Goal: Complete application form

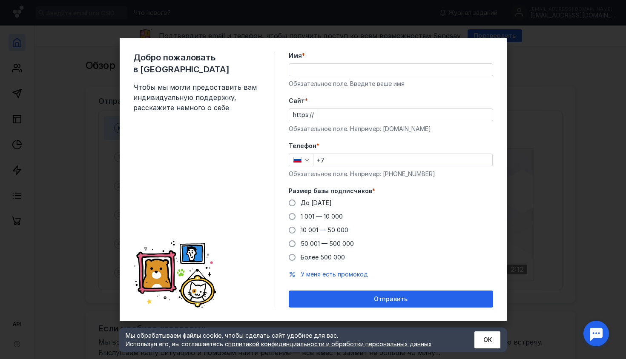
click at [308, 70] on input "Имя *" at bounding box center [390, 70] width 203 height 12
click at [475, 140] on form "Имя * Обязательное поле. Введите ваше имя [PERSON_NAME] * https:// Обязательное…" at bounding box center [390, 179] width 204 height 256
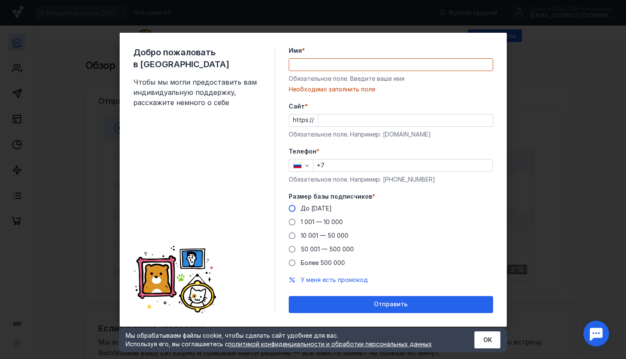
click at [309, 209] on span "До [DATE]" at bounding box center [315, 208] width 31 height 7
click at [0, 0] on input "До [DATE]" at bounding box center [0, 0] width 0 height 0
click at [352, 66] on input "Имя *" at bounding box center [390, 65] width 203 height 12
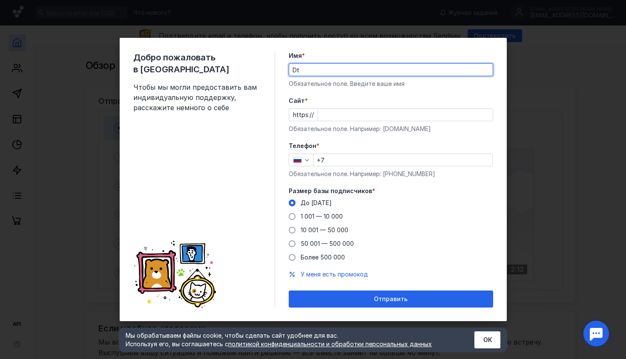
type input "D"
type input "[PERSON_NAME]"
click at [367, 114] on input "Cайт *" at bounding box center [405, 115] width 174 height 12
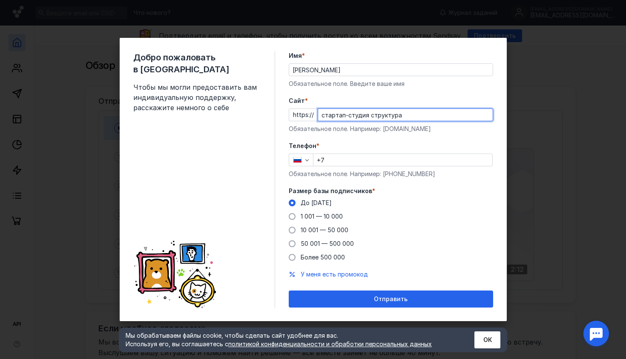
type input "стартап-студия структура"
click at [371, 162] on input "+7" at bounding box center [402, 160] width 179 height 12
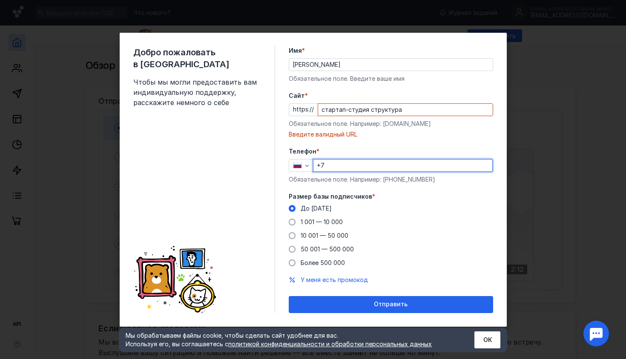
type input "[PHONE_NUMBER]"
click at [393, 257] on div "До [DATE] 1 001 — 10 000 10 001 — 50 000 50 001 — 500 000 Более 500 000" at bounding box center [390, 235] width 204 height 63
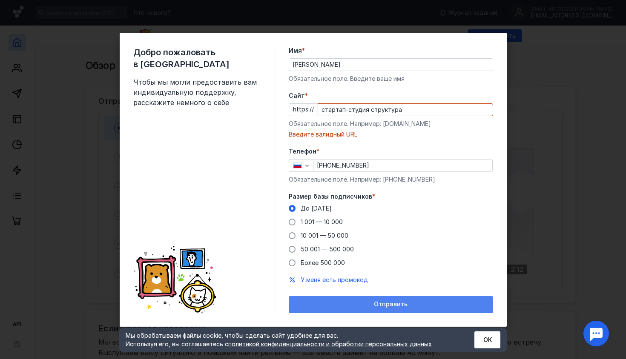
click at [372, 301] on div "Отправить" at bounding box center [391, 304] width 196 height 7
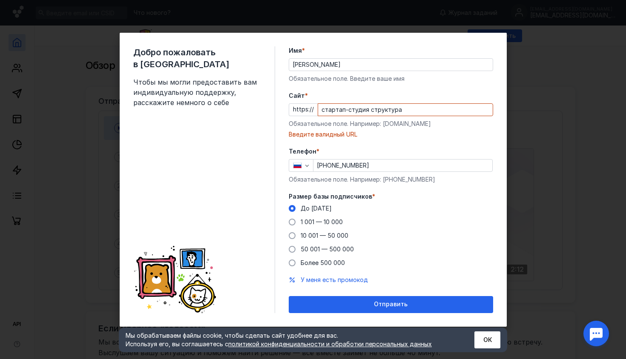
click at [391, 111] on input "стартап-студия структура" at bounding box center [405, 110] width 174 height 12
paste input "[DOMAIN_NAME][URL]"
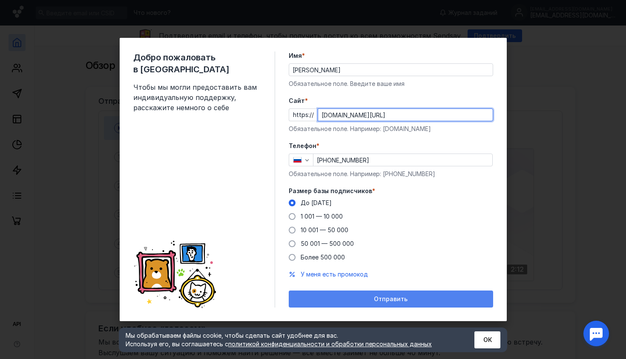
type input "[DOMAIN_NAME][URL]"
click at [377, 297] on span "Отправить" at bounding box center [391, 299] width 34 height 7
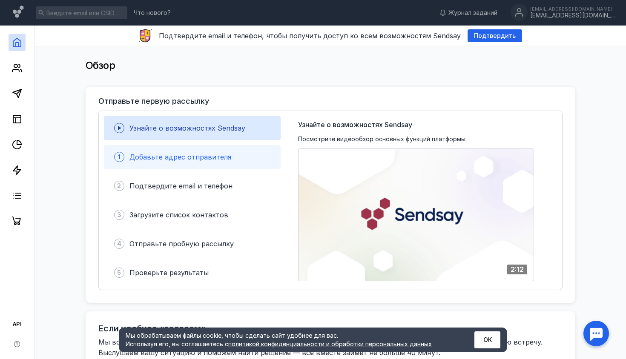
click at [231, 155] on div "1 Добавьте адрес отправителя" at bounding box center [192, 157] width 177 height 24
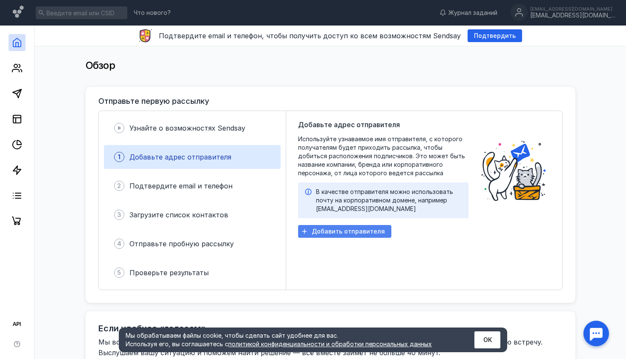
click at [354, 230] on span "Добавить отправителя" at bounding box center [347, 231] width 73 height 7
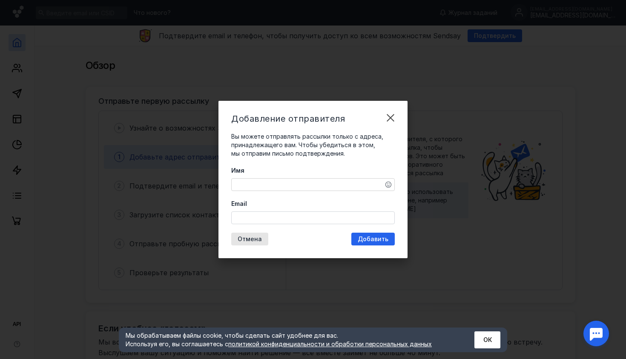
click at [291, 183] on textarea "Имя" at bounding box center [312, 185] width 163 height 12
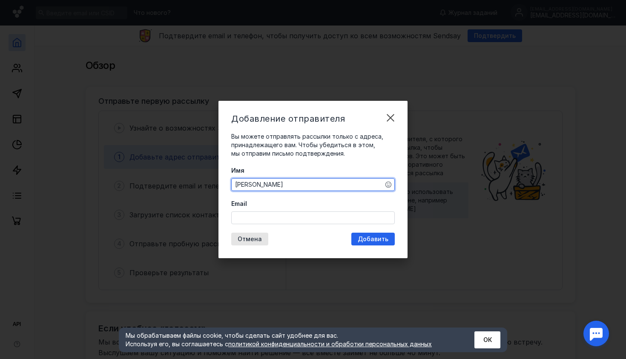
type textarea "[PERSON_NAME]"
click at [284, 213] on input "Email" at bounding box center [312, 218] width 163 height 12
